Goal: Contribute content: Add original content to the website for others to see

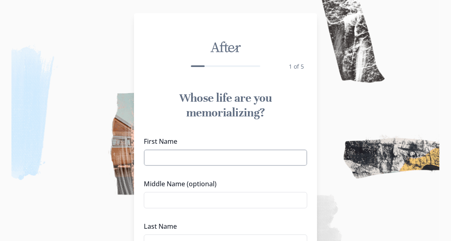
click at [180, 161] on input "First Name" at bounding box center [225, 158] width 163 height 16
type input "[PERSON_NAME]"
click at [186, 203] on input "Middle Name (optional)" at bounding box center [225, 200] width 163 height 16
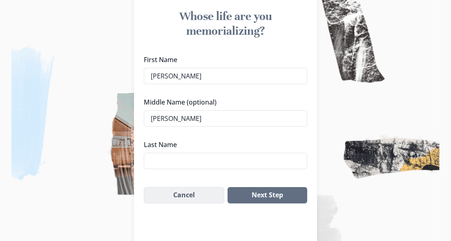
scroll to position [88, 0]
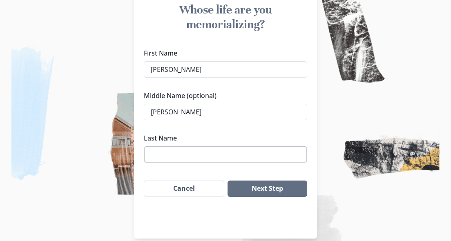
type input "[PERSON_NAME]"
click at [158, 156] on input "Last Name" at bounding box center [225, 154] width 163 height 16
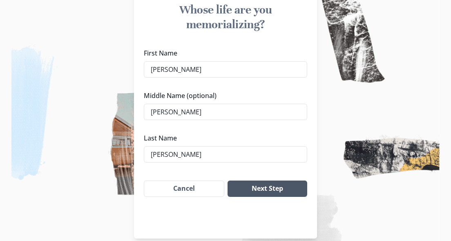
type input "[PERSON_NAME]"
click at [274, 188] on button "Next Step" at bounding box center [268, 189] width 80 height 16
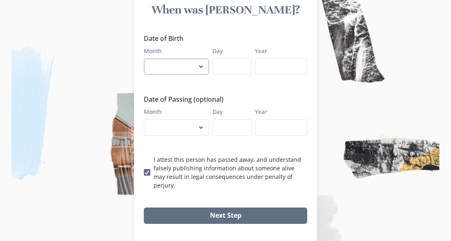
click at [202, 66] on select "January February March April May June July August September October November De…" at bounding box center [176, 66] width 65 height 16
select select "3"
click at [144, 58] on select "January February March April May June July August September October November De…" at bounding box center [176, 66] width 65 height 16
click at [233, 63] on input "Day" at bounding box center [231, 66] width 39 height 16
type input "22"
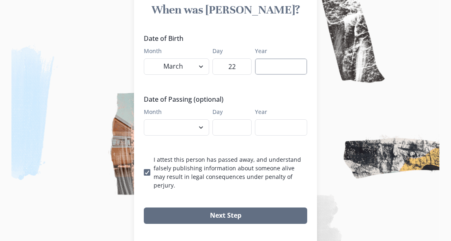
click at [269, 67] on input "Year" at bounding box center [281, 66] width 52 height 16
type input "1942"
click at [202, 127] on select "January February March April May June July August September October November De…" at bounding box center [176, 127] width 65 height 16
select select "9"
click at [144, 119] on select "January February March April May June July August September October November De…" at bounding box center [176, 127] width 65 height 16
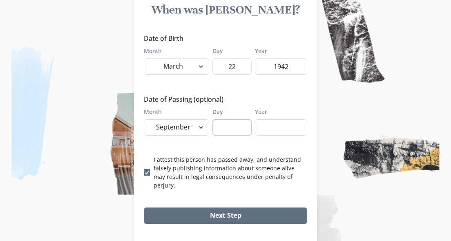
click at [232, 128] on input "Day" at bounding box center [231, 127] width 39 height 16
type input "04"
click at [288, 133] on input "Year" at bounding box center [281, 127] width 52 height 16
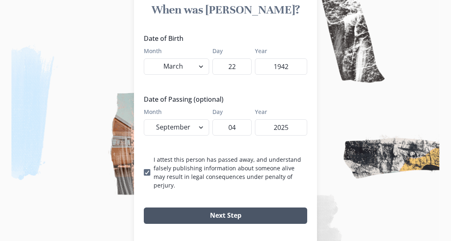
type input "2025"
click at [226, 208] on button "Next Step" at bounding box center [225, 216] width 163 height 16
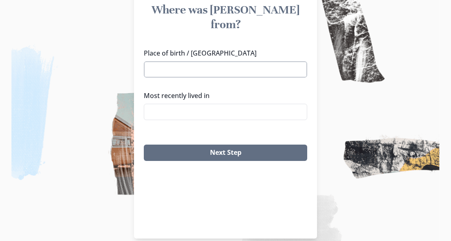
click at [199, 61] on input "Place of birth / [GEOGRAPHIC_DATA]" at bounding box center [225, 69] width 163 height 16
click at [187, 69] on li "[GEOGRAPHIC_DATA], [GEOGRAPHIC_DATA]" at bounding box center [225, 69] width 163 height 13
type input "[GEOGRAPHIC_DATA], [GEOGRAPHIC_DATA]"
click at [169, 104] on input "Most recently lived in" at bounding box center [225, 112] width 163 height 16
type input "K"
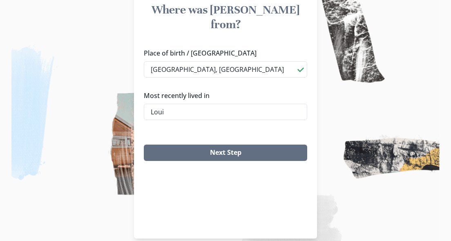
click at [172, 112] on li "[GEOGRAPHIC_DATA], [GEOGRAPHIC_DATA]" at bounding box center [225, 112] width 163 height 13
type input "[GEOGRAPHIC_DATA], [GEOGRAPHIC_DATA]"
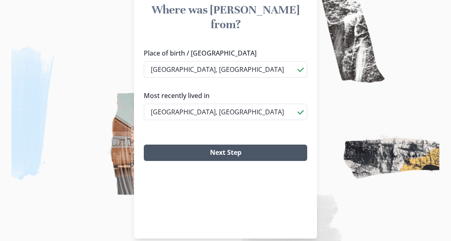
click at [229, 145] on button "Next Step" at bounding box center [225, 153] width 163 height 16
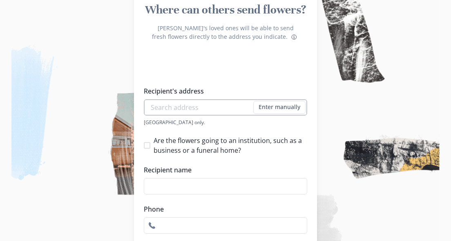
click at [161, 113] on input "Recipient's address" at bounding box center [225, 107] width 163 height 16
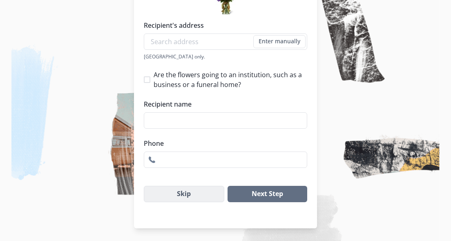
click at [186, 194] on button "Skip" at bounding box center [184, 194] width 80 height 16
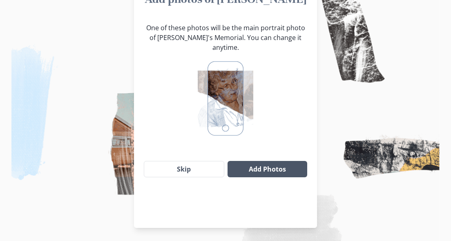
click at [270, 161] on button "Add Photos" at bounding box center [268, 169] width 80 height 16
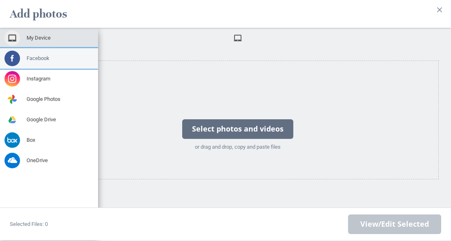
click at [34, 58] on span "Facebook" at bounding box center [38, 58] width 23 height 7
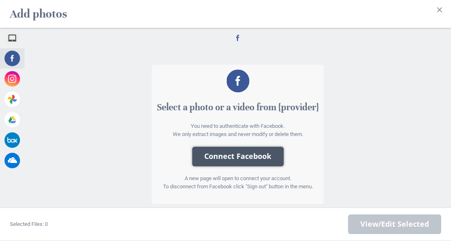
click at [241, 157] on button "Connect Facebook" at bounding box center [238, 157] width 92 height 20
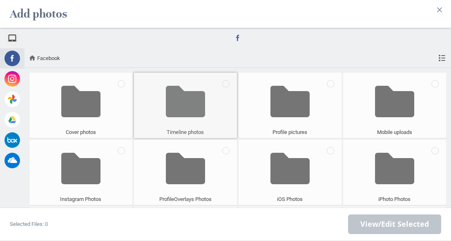
click at [183, 99] on span at bounding box center [186, 102] width 40 height 54
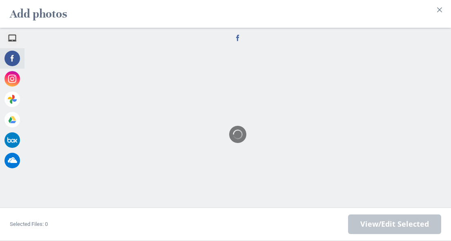
click at [183, 99] on div at bounding box center [238, 134] width 427 height 184
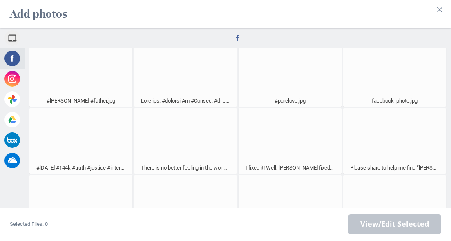
scroll to position [0, 0]
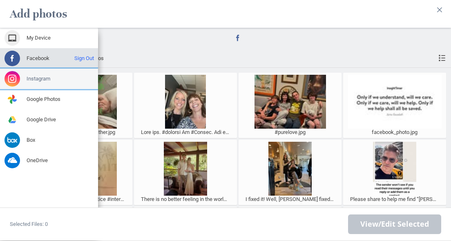
click at [37, 76] on span "Instagram" at bounding box center [39, 78] width 24 height 7
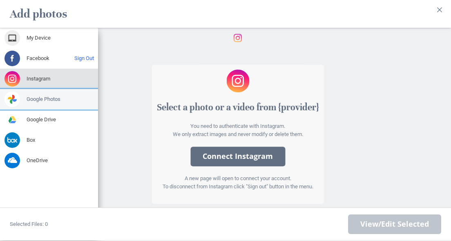
click at [45, 98] on span "Google Photos" at bounding box center [44, 99] width 34 height 7
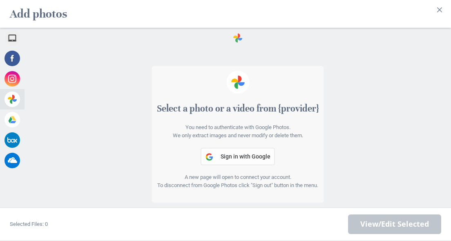
click at [245, 160] on button "Sign in with Google" at bounding box center [238, 156] width 74 height 17
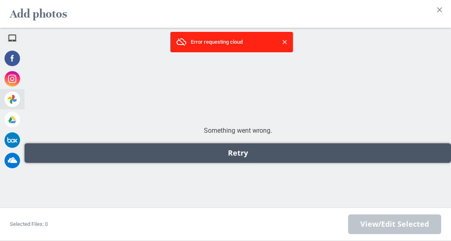
click at [239, 152] on div "Retry" at bounding box center [238, 153] width 427 height 20
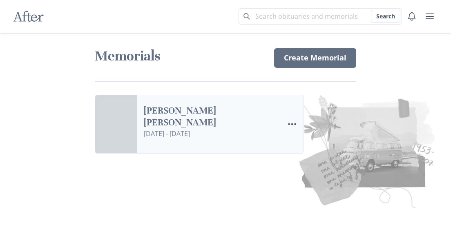
click at [234, 115] on link "[PERSON_NAME] [PERSON_NAME]" at bounding box center [211, 117] width 134 height 24
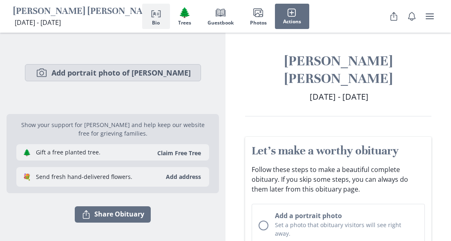
click at [106, 73] on button "Camera Add portrait photo of [PERSON_NAME]" at bounding box center [113, 72] width 176 height 17
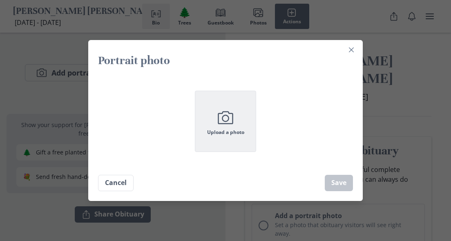
click at [228, 123] on icon "Camera" at bounding box center [225, 117] width 20 height 20
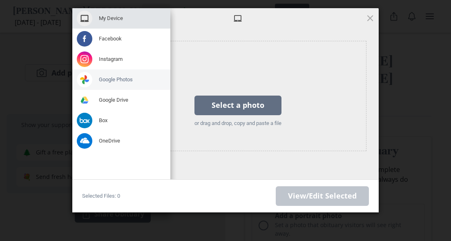
click at [120, 80] on span "Google Photos" at bounding box center [116, 79] width 34 height 7
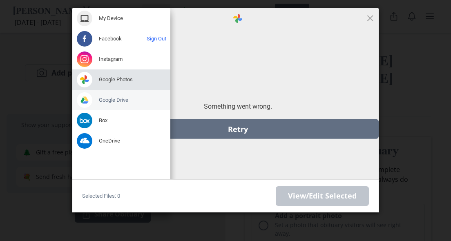
click at [106, 101] on span "Google Drive" at bounding box center [113, 99] width 29 height 7
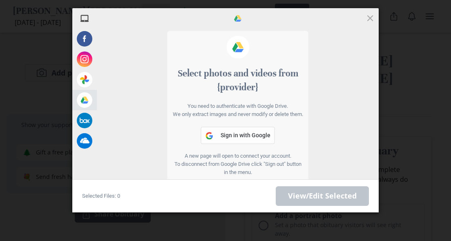
click at [244, 139] on span "Sign in with Google" at bounding box center [246, 135] width 50 height 7
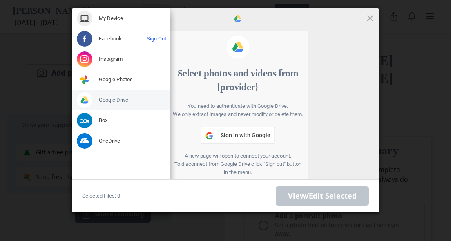
click at [121, 101] on span "Google Drive" at bounding box center [113, 99] width 29 height 7
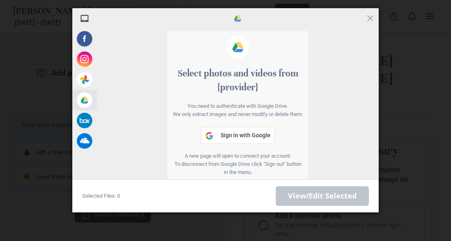
click at [237, 139] on span "Sign in with Google" at bounding box center [246, 135] width 50 height 7
